Goal: Task Accomplishment & Management: Manage account settings

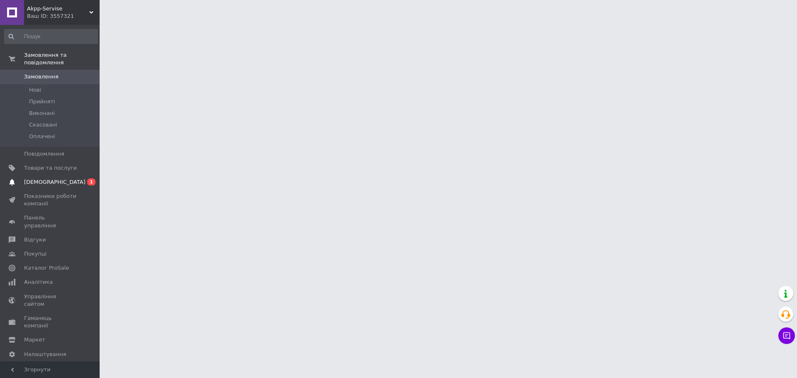
click at [76, 178] on span "[DEMOGRAPHIC_DATA]" at bounding box center [50, 181] width 53 height 7
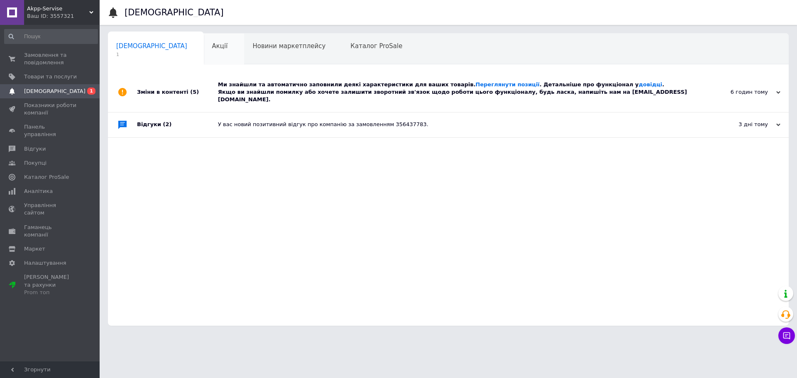
click at [204, 49] on div "Акції 0" at bounding box center [224, 50] width 41 height 32
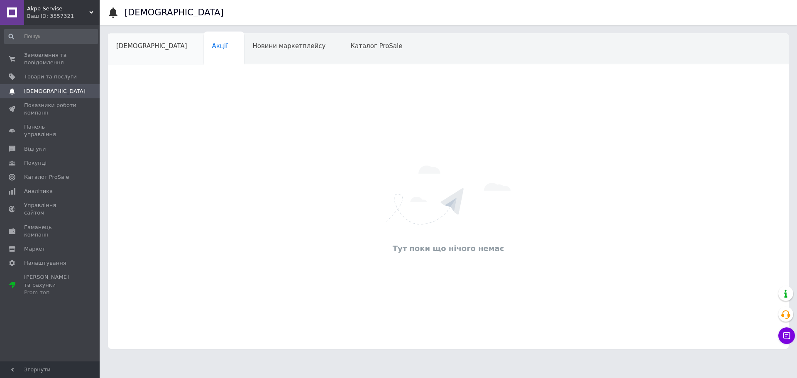
click at [142, 51] on div "[DEMOGRAPHIC_DATA]" at bounding box center [156, 50] width 96 height 32
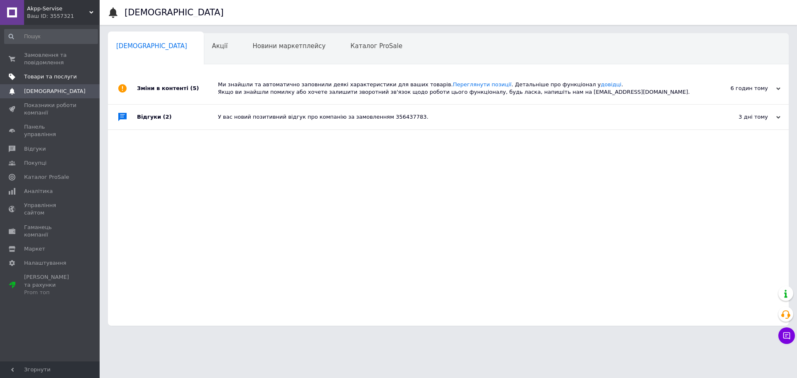
click at [67, 73] on span "Товари та послуги" at bounding box center [50, 76] width 53 height 7
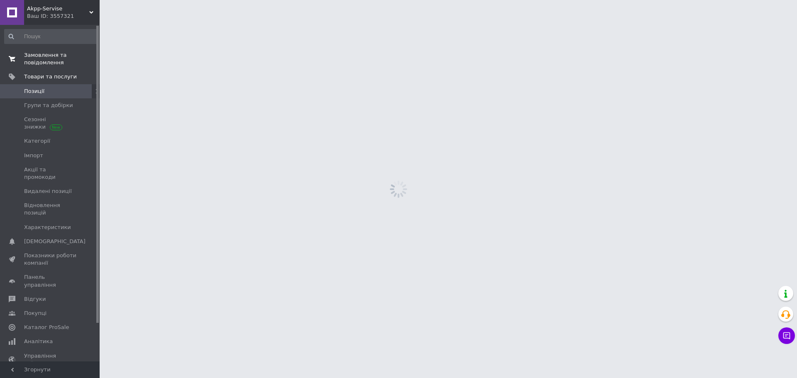
click at [59, 65] on span "Замовлення та повідомлення" at bounding box center [50, 58] width 53 height 15
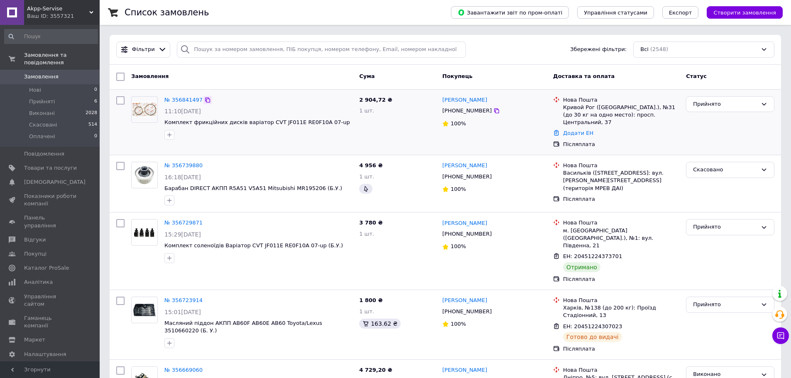
click at [205, 97] on icon at bounding box center [207, 100] width 7 height 7
drag, startPoint x: 494, startPoint y: 99, endPoint x: 680, endPoint y: 113, distance: 187.3
click at [680, 113] on div "№ 356841497 11:10[DATE] Комплект фрикційних дисків варіатор CVT JF011E RE0F10A …" at bounding box center [445, 122] width 665 height 59
copy div "2 904,72 ₴ 1 шт. [PERSON_NAME] [PHONE_NUMBER] 100% Нова Пошта Кривой Рог ([GEOG…"
drag, startPoint x: 163, startPoint y: 122, endPoint x: 325, endPoint y: 125, distance: 162.3
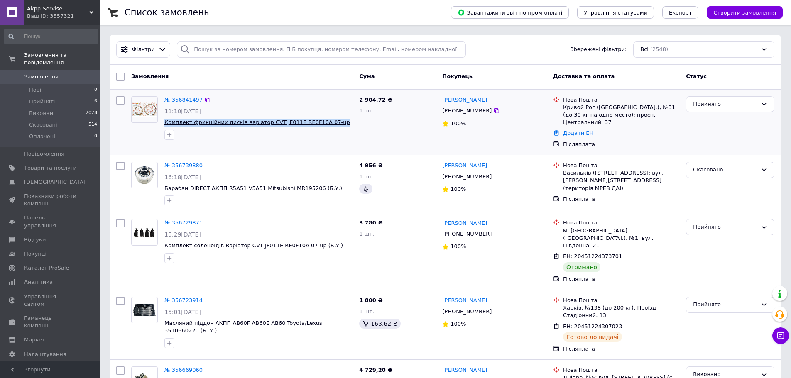
click at [325, 125] on div "№ 356841497 11:10[DATE] Комплект фрикційних дисків варіатор CVT JF011E RE0F10A …" at bounding box center [258, 118] width 195 height 50
copy span "Комплект фрикційних дисків варіатор CVT JF011E RE0F10A 07-up"
